Goal: Book appointment/travel/reservation

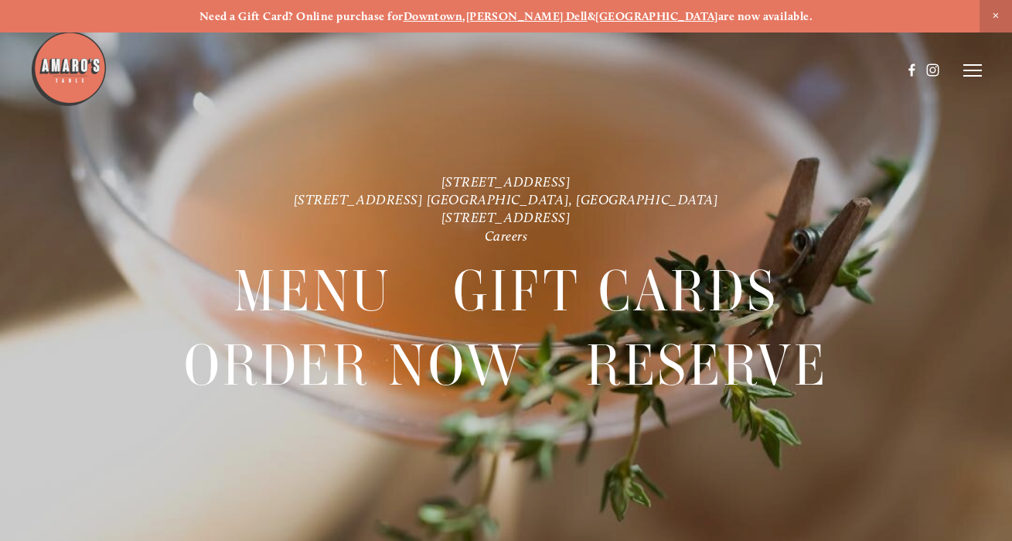
scroll to position [-21, 0]
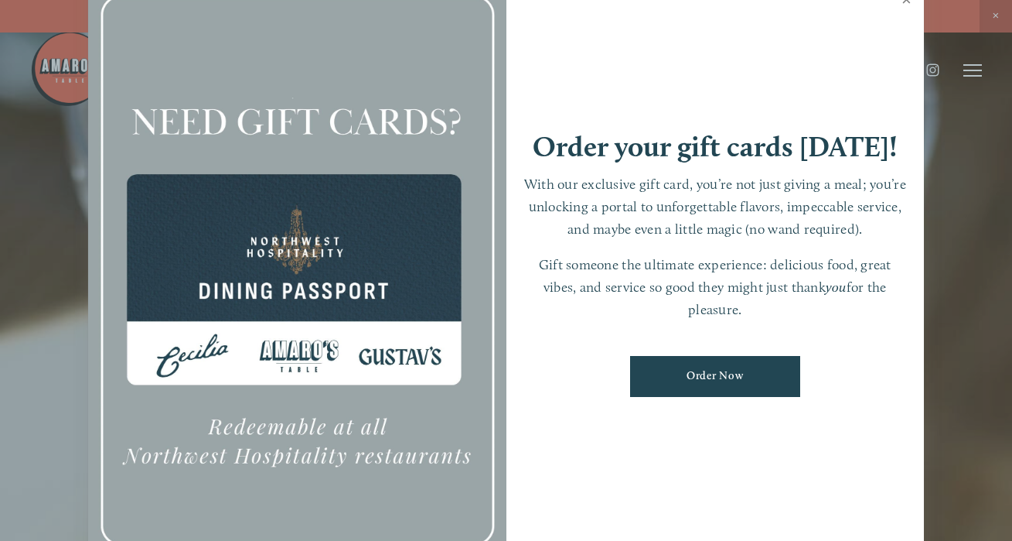
click at [906, 23] on link "Close" at bounding box center [907, 1] width 30 height 43
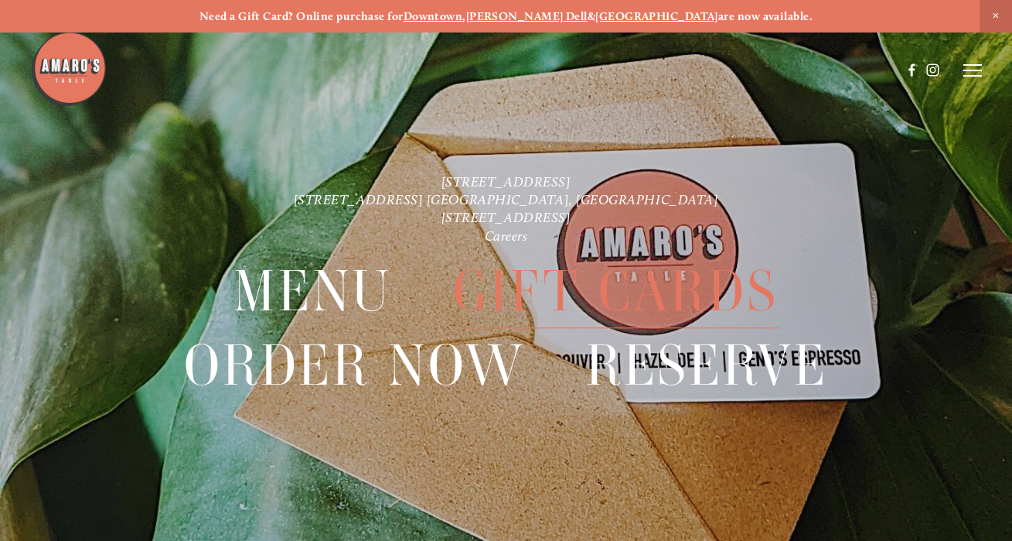
scroll to position [0, 0]
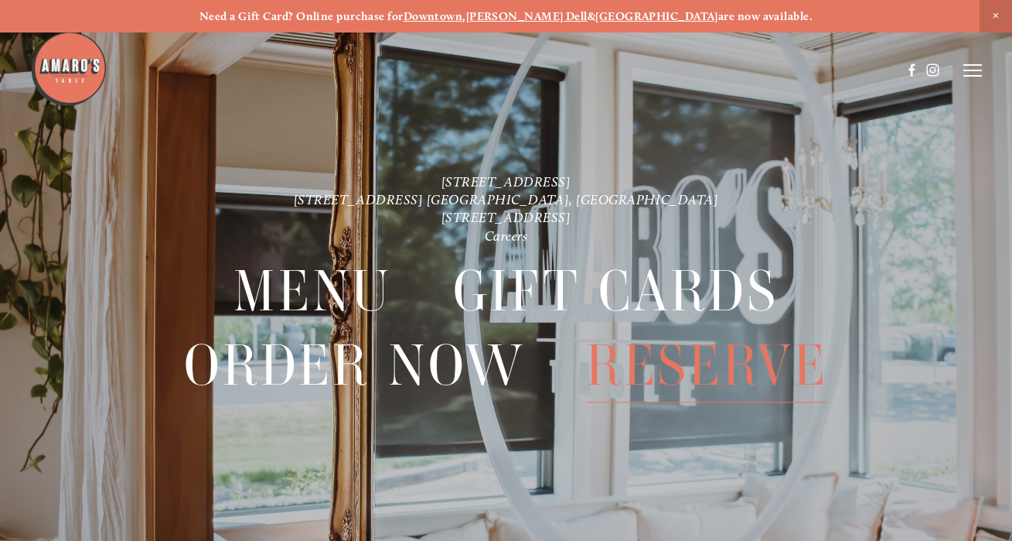
click at [658, 363] on span "Reserve" at bounding box center [707, 365] width 242 height 73
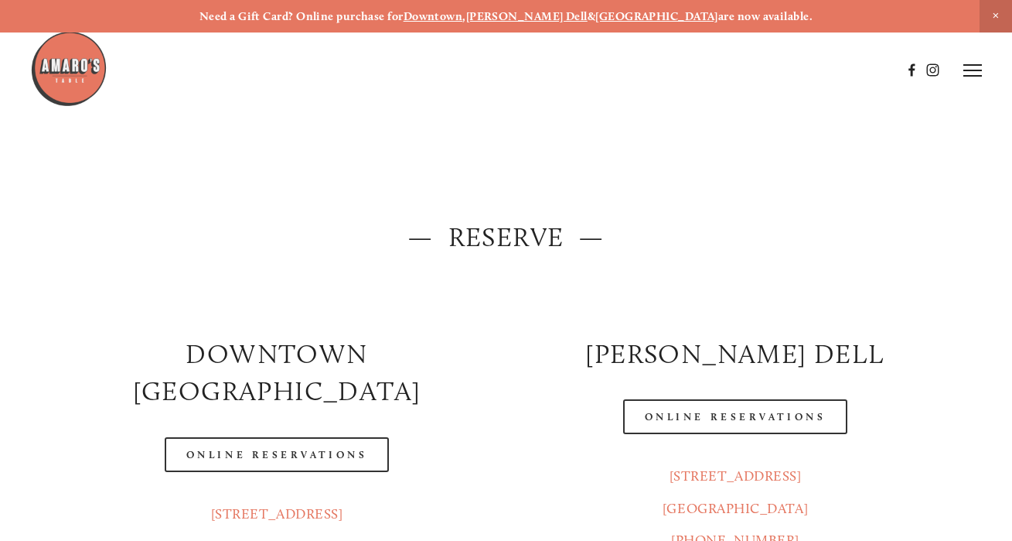
click at [964, 73] on icon at bounding box center [973, 70] width 19 height 14
click at [690, 70] on span "Menu" at bounding box center [704, 69] width 29 height 13
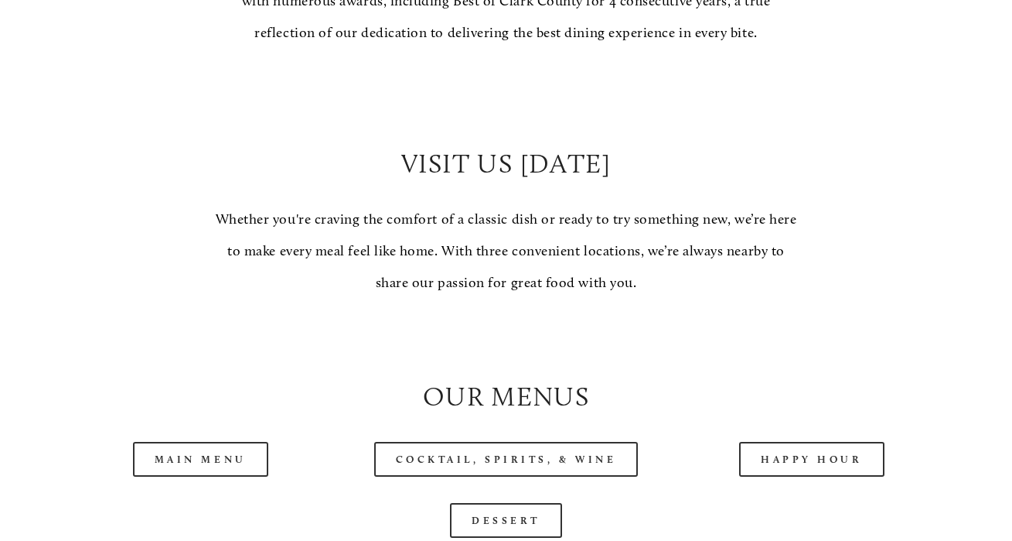
scroll to position [1274, 0]
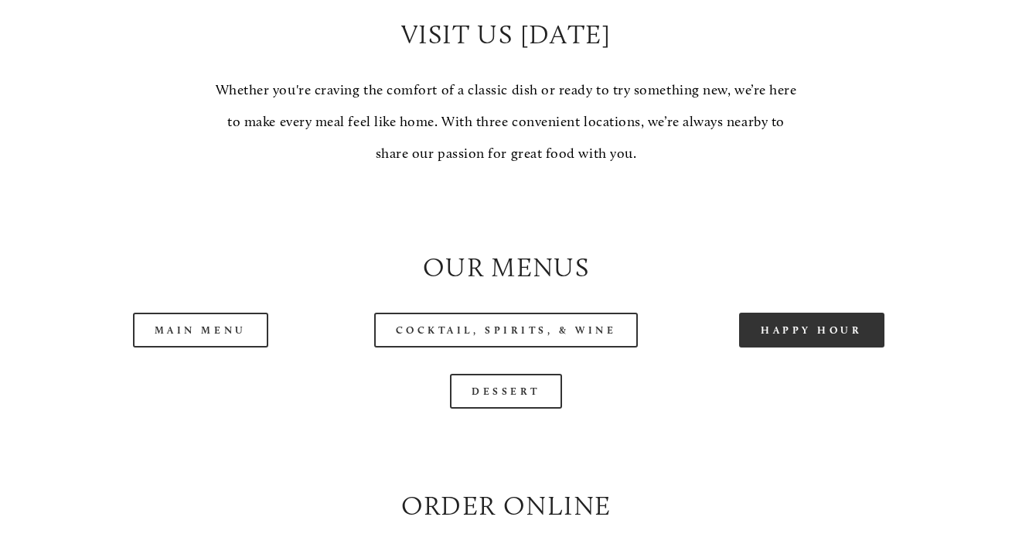
click at [765, 329] on link "Happy Hour" at bounding box center [811, 329] width 145 height 35
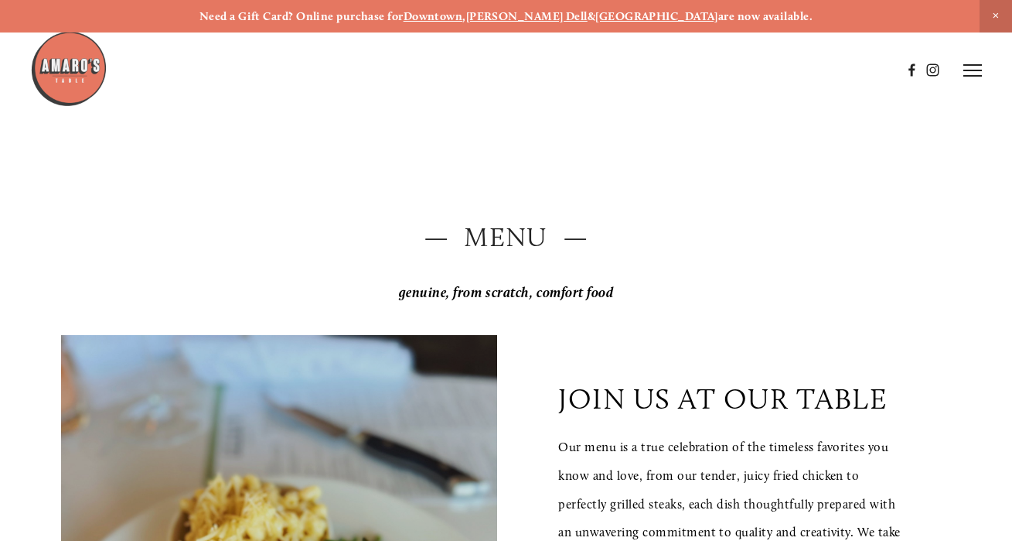
scroll to position [0, 0]
